Goal: Check status: Check status

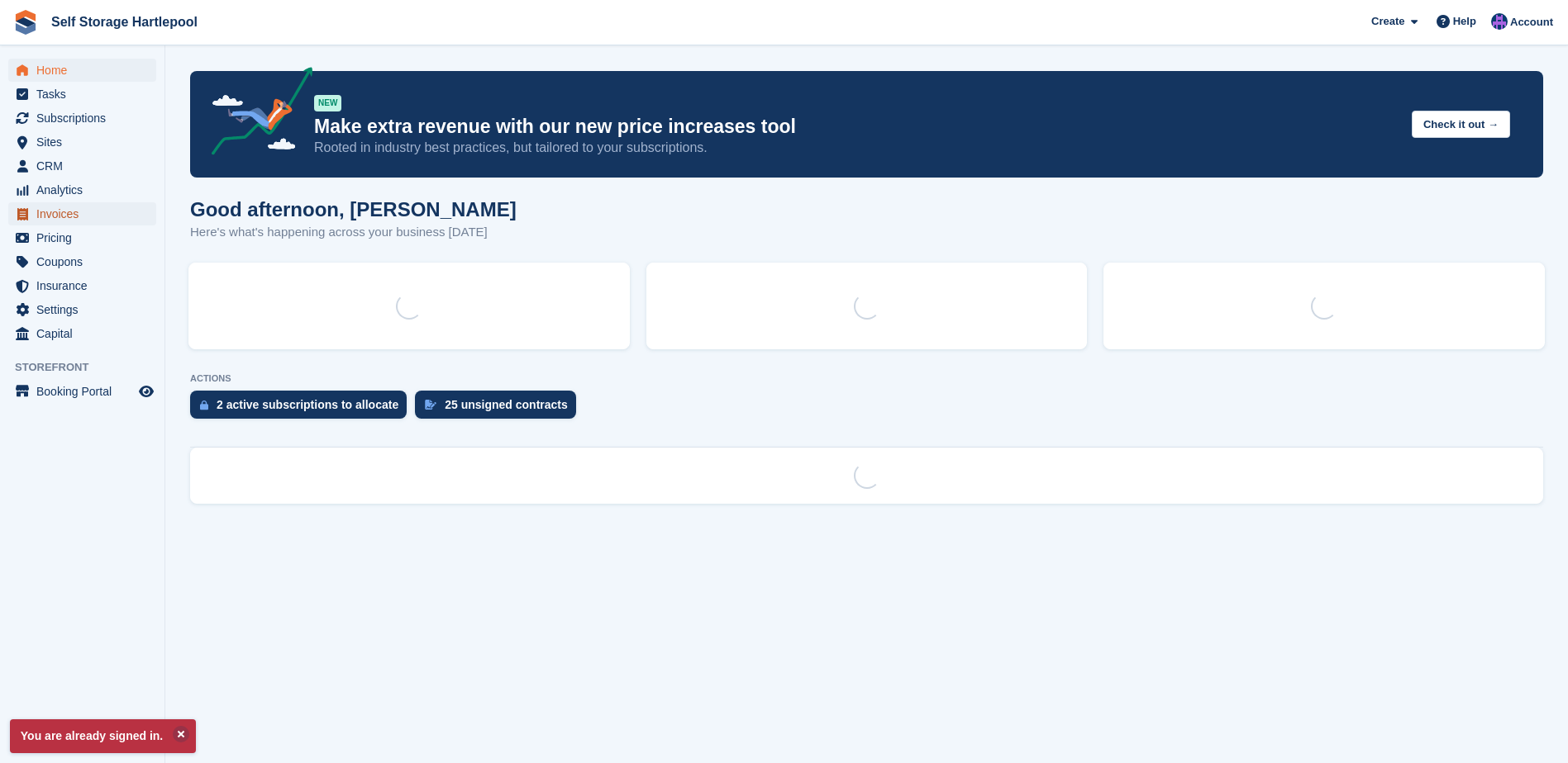
click at [52, 210] on span "Invoices" at bounding box center [85, 213] width 99 height 23
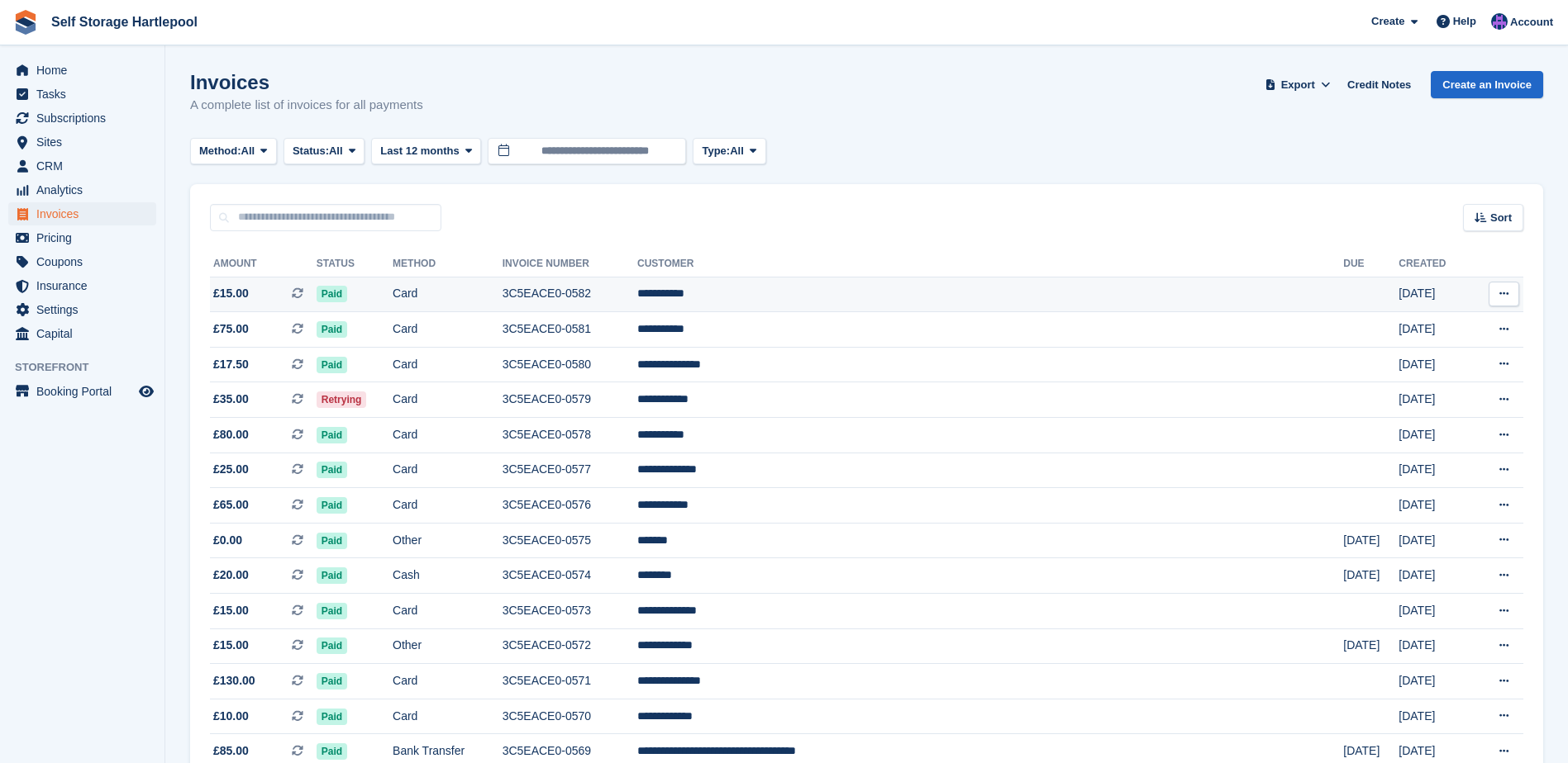
click at [816, 293] on td "**********" at bounding box center [989, 294] width 706 height 36
click at [637, 295] on td "3C5EACE0-0582" at bounding box center [569, 294] width 135 height 36
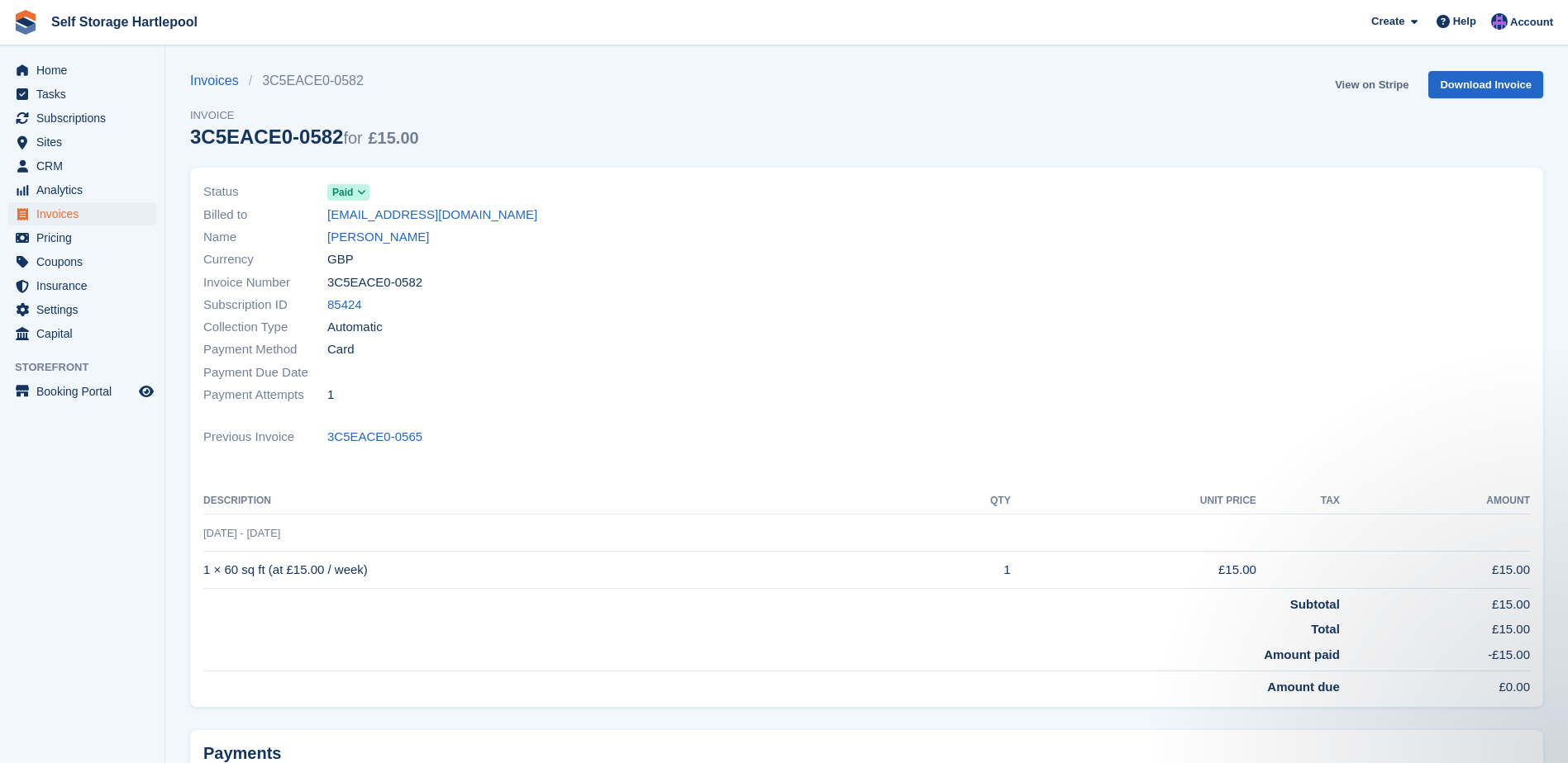
click at [1398, 81] on link "View on Stripe" at bounding box center [1371, 85] width 87 height 28
